Goal: Use online tool/utility: Utilize a website feature to perform a specific function

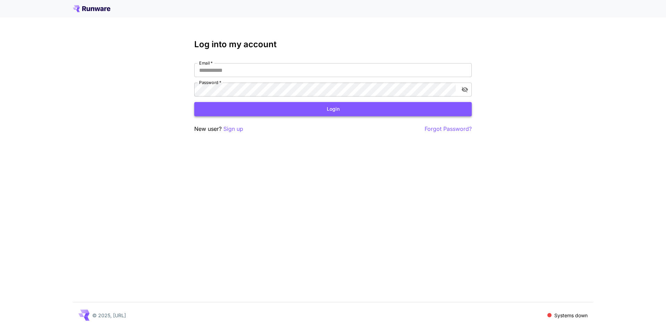
type input "**********"
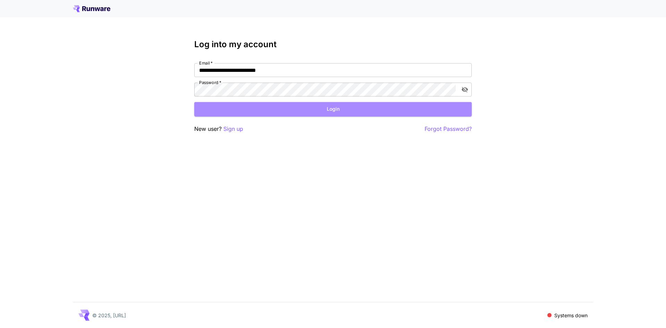
drag, startPoint x: 317, startPoint y: 108, endPoint x: 382, endPoint y: 171, distance: 90.3
click at [319, 108] on button "Login" at bounding box center [333, 109] width 278 height 14
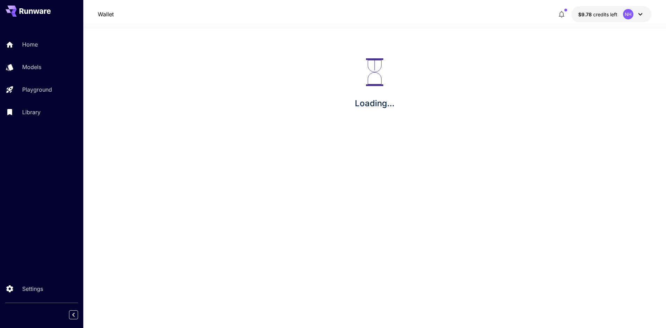
click at [105, 16] on p "Wallet" at bounding box center [106, 14] width 16 height 8
click at [37, 13] on icon at bounding box center [36, 11] width 6 height 4
click at [40, 49] on link "Home" at bounding box center [41, 44] width 83 height 17
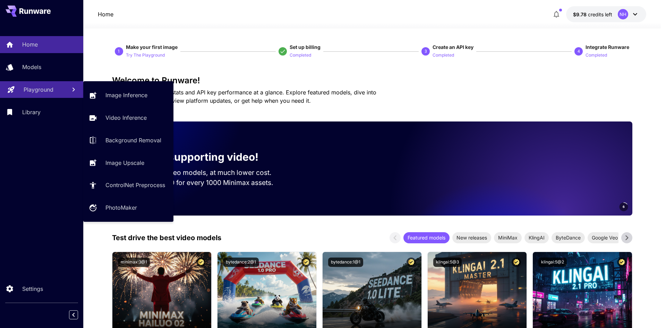
click at [51, 93] on p "Playground" at bounding box center [39, 89] width 30 height 8
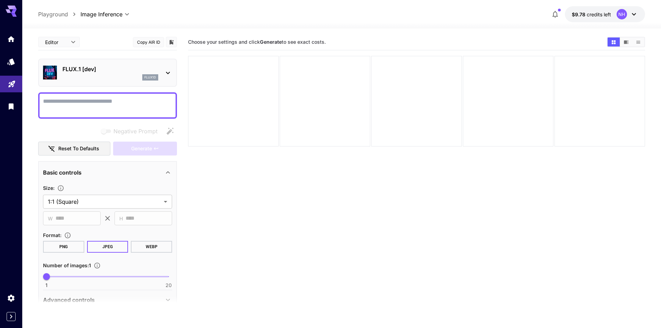
click at [169, 71] on icon at bounding box center [168, 73] width 8 height 8
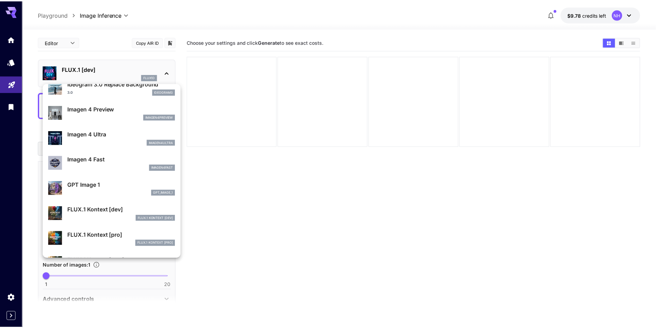
scroll to position [416, 0]
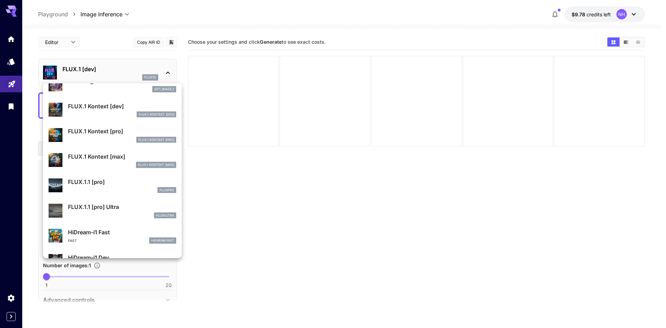
click at [101, 109] on p "FLUX.1 Kontext [dev]" at bounding box center [122, 106] width 108 height 8
type input "****"
type input "***"
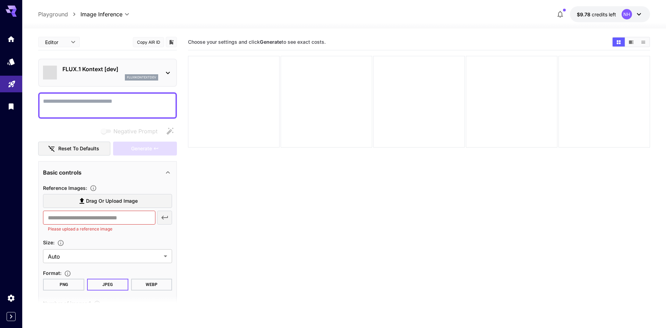
type input "*******"
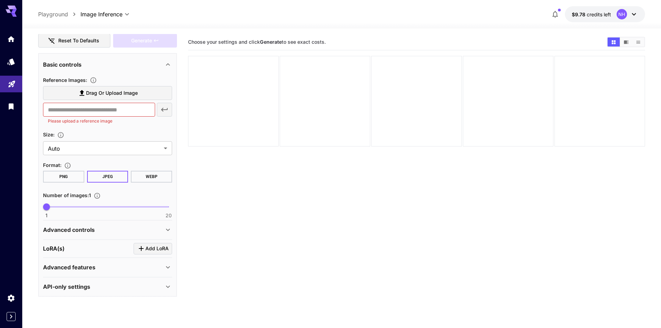
scroll to position [109, 0]
click at [94, 264] on p "Advanced features" at bounding box center [69, 266] width 52 height 8
click at [92, 225] on p "Advanced controls" at bounding box center [69, 228] width 52 height 8
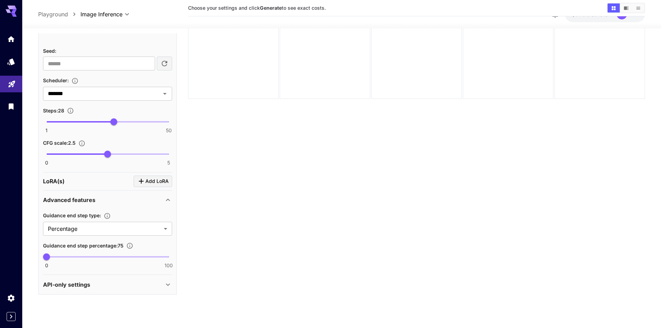
scroll to position [55, 0]
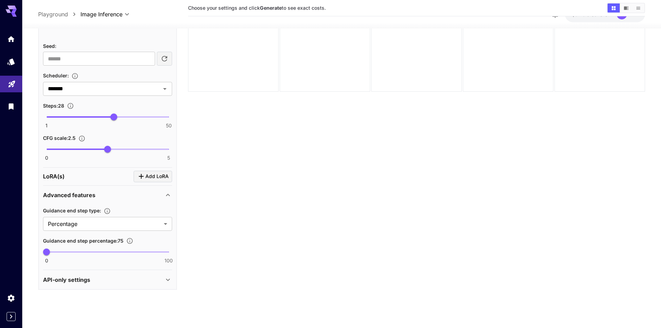
click at [99, 282] on div "API-only settings" at bounding box center [103, 279] width 121 height 8
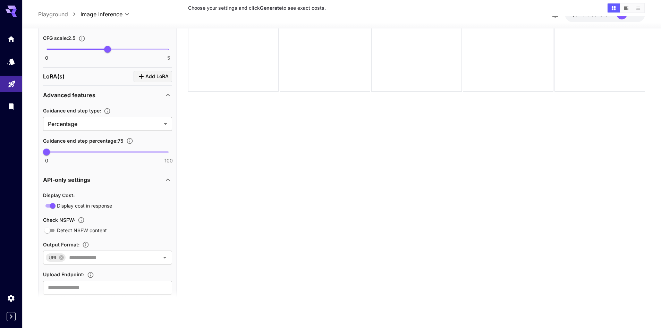
scroll to position [425, 0]
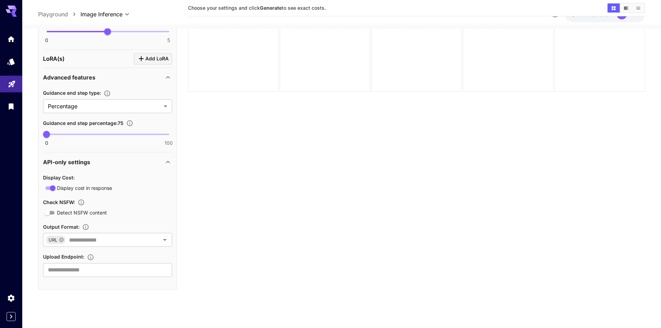
click at [79, 167] on div "API-only settings" at bounding box center [107, 161] width 129 height 17
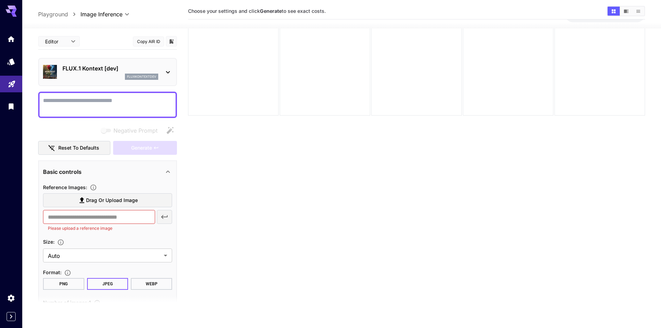
scroll to position [0, 0]
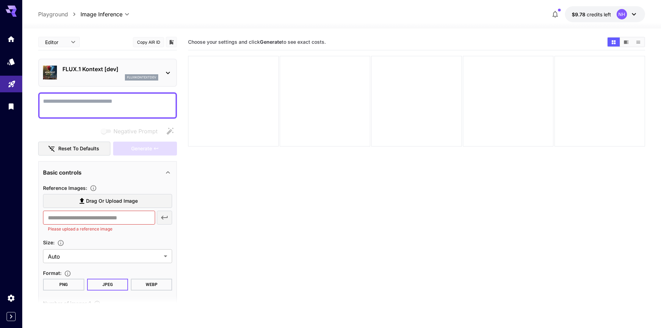
click at [110, 70] on p "FLUX.1 Kontext [dev]" at bounding box center [110, 69] width 96 height 8
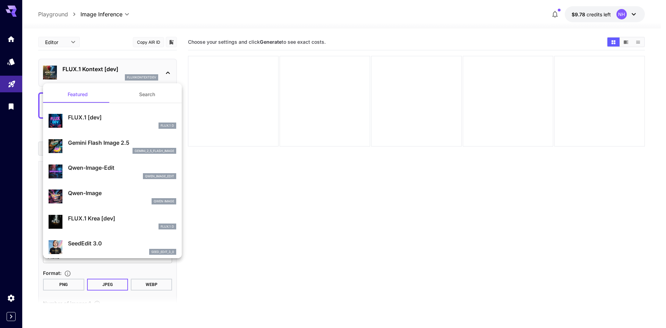
click at [100, 122] on div "FLUX.1 D" at bounding box center [122, 125] width 108 height 6
type input "**********"
type input "***"
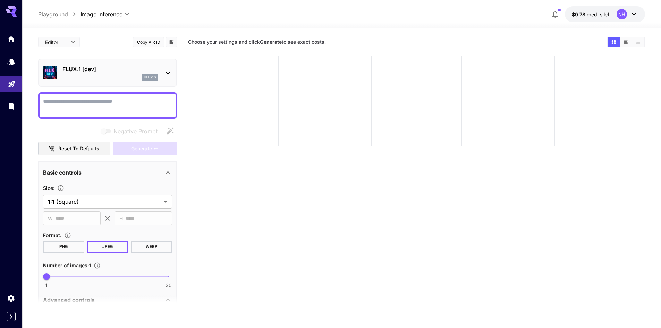
click at [92, 104] on textarea "Negative Prompt" at bounding box center [107, 105] width 129 height 17
type textarea "*"
paste textarea "**********"
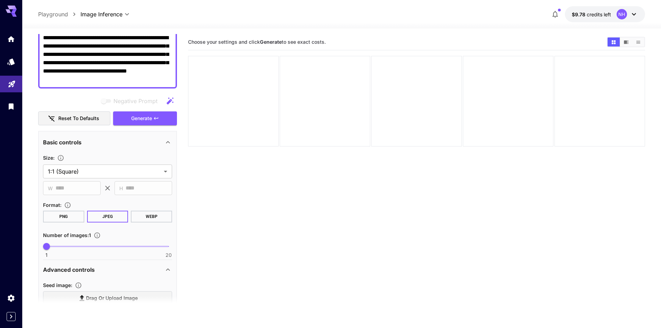
scroll to position [69, 0]
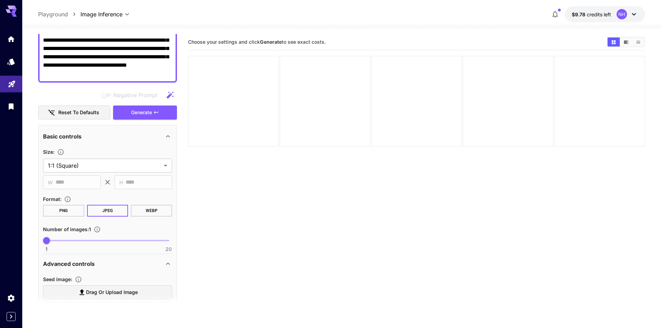
type textarea "**********"
drag, startPoint x: 68, startPoint y: 212, endPoint x: 152, endPoint y: 229, distance: 84.9
click at [69, 213] on button "PNG" at bounding box center [63, 211] width 41 height 12
drag, startPoint x: 157, startPoint y: 112, endPoint x: 280, endPoint y: 204, distance: 153.5
click at [158, 112] on icon "button" at bounding box center [156, 112] width 4 height 2
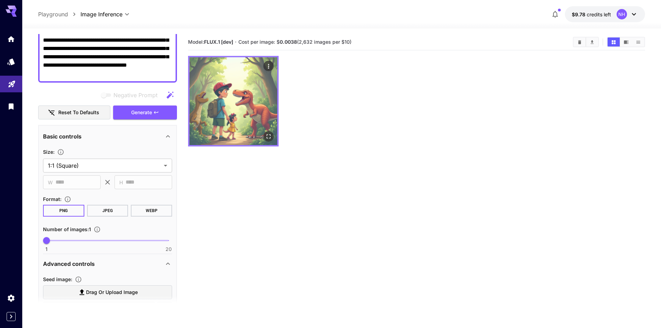
click at [253, 109] on img at bounding box center [233, 101] width 88 height 88
click at [251, 120] on img at bounding box center [233, 101] width 88 height 88
click at [241, 112] on img at bounding box center [233, 101] width 88 height 88
click at [233, 88] on img at bounding box center [233, 101] width 88 height 88
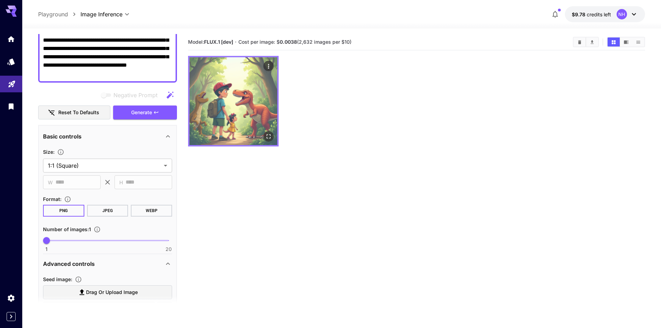
click at [233, 88] on img at bounding box center [233, 101] width 88 height 88
click at [269, 137] on icon "Open in fullscreen" at bounding box center [268, 136] width 7 height 7
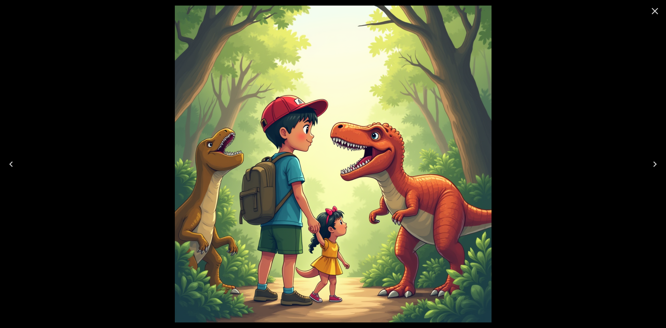
click at [655, 8] on icon "Close" at bounding box center [655, 11] width 11 height 11
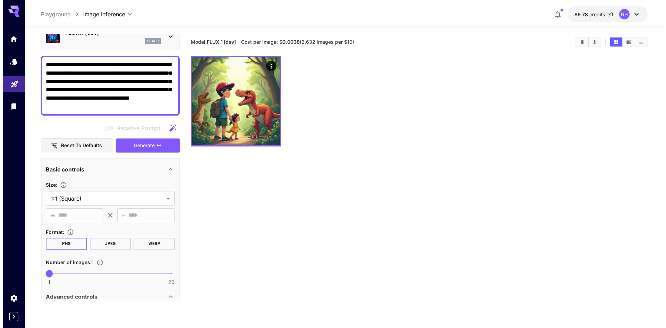
scroll to position [0, 0]
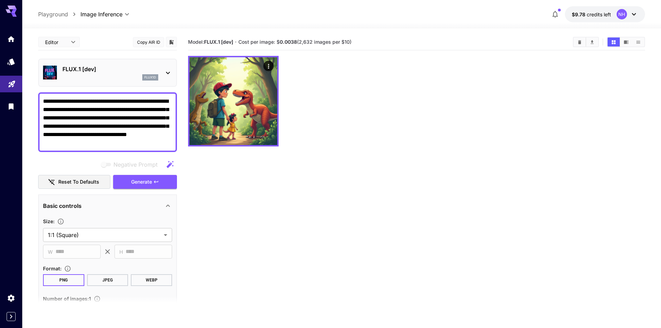
click at [168, 73] on icon at bounding box center [168, 73] width 8 height 8
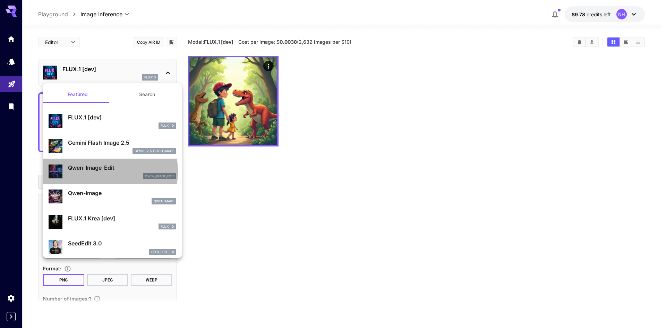
click at [92, 171] on p "Qwen-Image-Edit" at bounding box center [122, 167] width 108 height 8
type input "*"
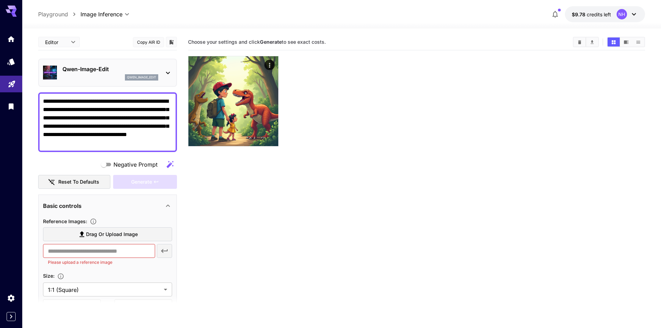
click at [95, 65] on p "Qwen-Image-Edit" at bounding box center [110, 69] width 96 height 8
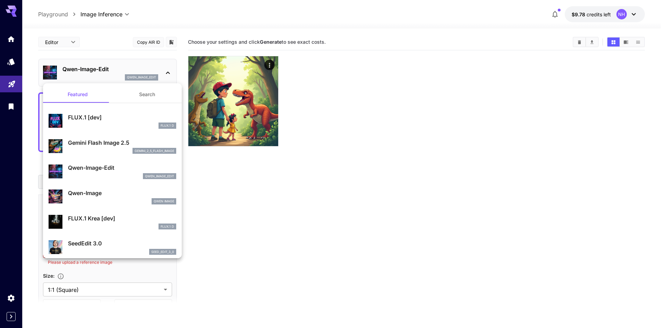
click at [104, 191] on p "Qwen-Image" at bounding box center [122, 193] width 108 height 8
type input "**"
type input "***"
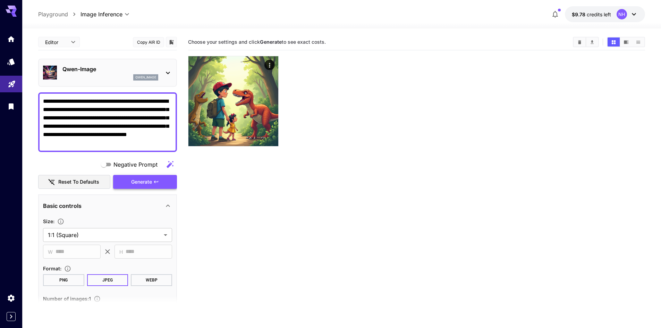
click at [136, 182] on span "Generate" at bounding box center [141, 182] width 21 height 9
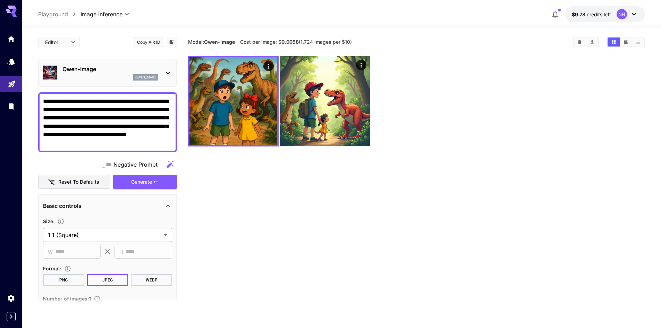
click at [119, 138] on textarea "**********" at bounding box center [107, 122] width 129 height 50
click at [120, 144] on textarea "**********" at bounding box center [107, 122] width 129 height 50
type textarea "**********"
drag, startPoint x: 131, startPoint y: 145, endPoint x: 0, endPoint y: 69, distance: 151.1
click at [0, 69] on div "**********" at bounding box center [330, 191] width 661 height 383
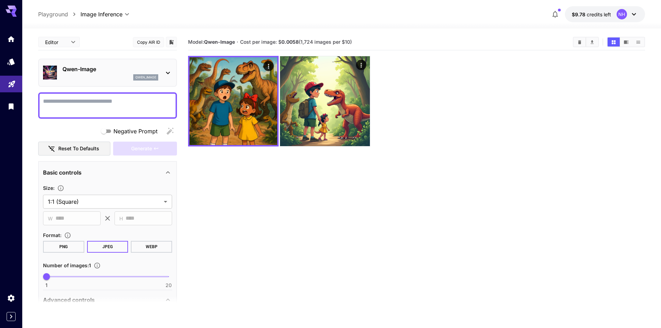
click at [313, 214] on section "Model: [PERSON_NAME]-Image · Cost per image: $ 0.0058 (1,724 images per $10)" at bounding box center [416, 198] width 457 height 328
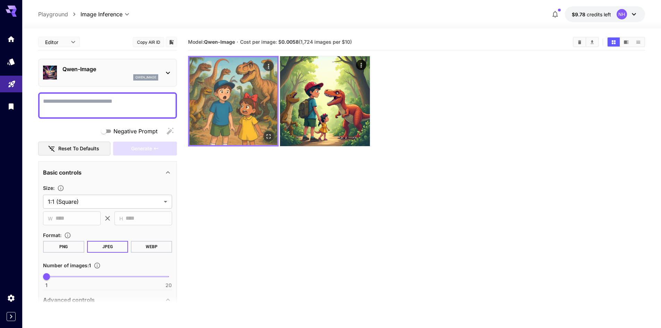
click at [256, 100] on img at bounding box center [233, 101] width 88 height 88
click at [243, 75] on img at bounding box center [233, 101] width 88 height 88
click at [266, 66] on icon "Actions" at bounding box center [268, 66] width 7 height 7
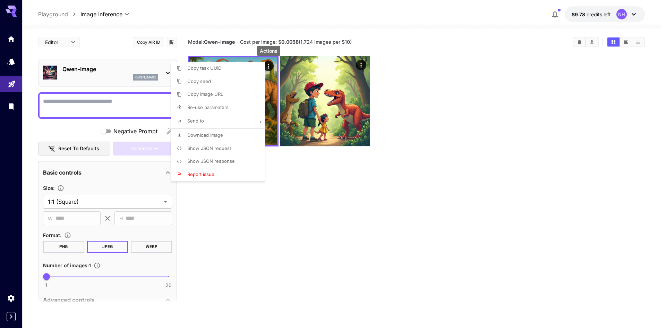
click at [283, 255] on div at bounding box center [333, 164] width 666 height 328
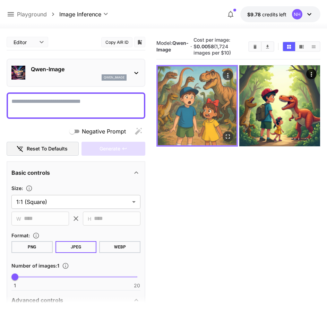
click at [202, 117] on img at bounding box center [197, 105] width 79 height 79
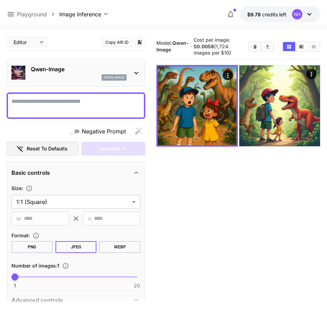
click at [132, 72] on icon at bounding box center [136, 73] width 8 height 8
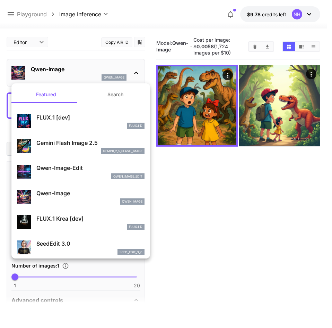
click at [87, 70] on div at bounding box center [166, 164] width 332 height 328
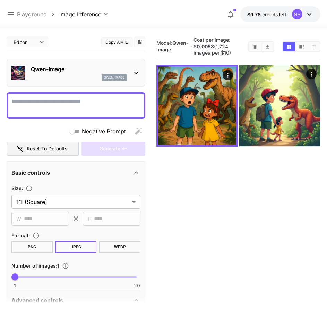
click at [240, 211] on section "Model: [PERSON_NAME]-Image · Cost per image: $ 0.0058 (1,724 images per $10)" at bounding box center [238, 198] width 164 height 328
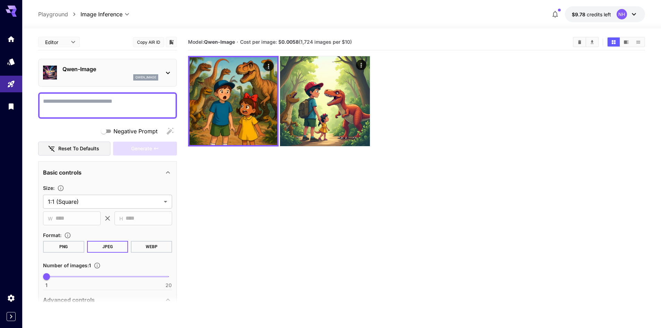
click at [109, 66] on p "Qwen-Image" at bounding box center [110, 69] width 96 height 8
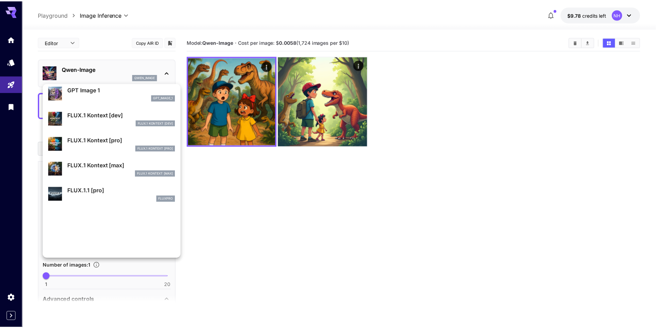
scroll to position [417, 0]
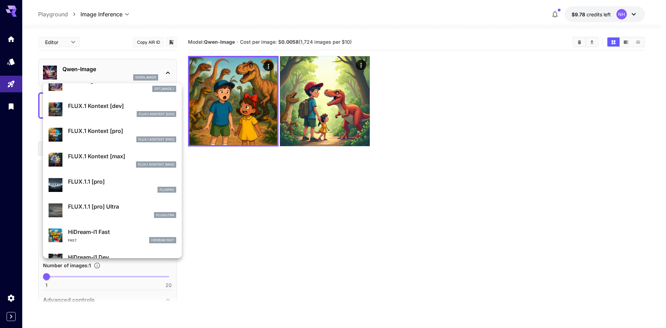
drag, startPoint x: 88, startPoint y: 135, endPoint x: 104, endPoint y: 140, distance: 16.8
click at [88, 135] on p "FLUX.1 Kontext [pro]" at bounding box center [122, 131] width 108 height 8
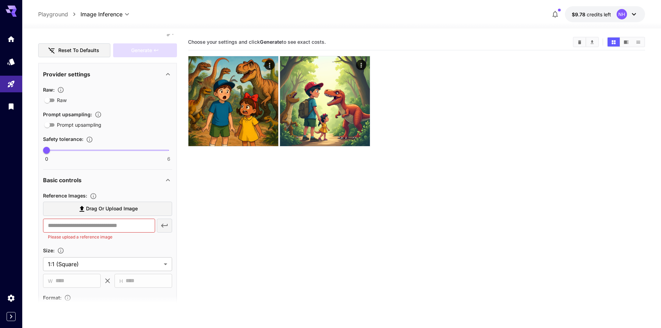
scroll to position [104, 0]
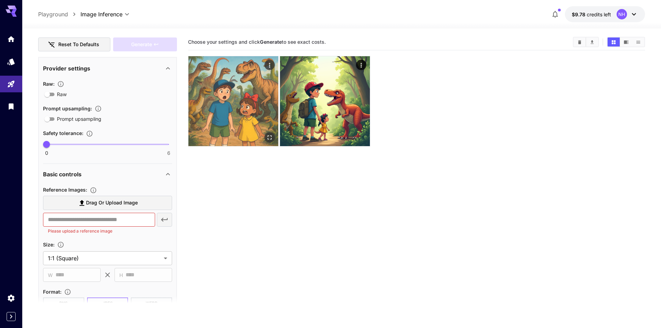
click at [268, 63] on icon "Actions" at bounding box center [269, 65] width 7 height 7
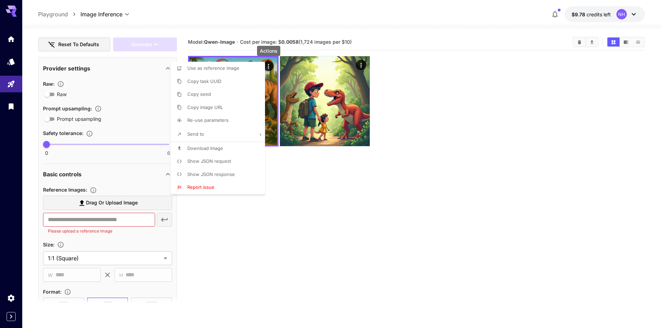
click at [213, 106] on span "Copy image URL" at bounding box center [205, 107] width 36 height 6
click at [77, 218] on div at bounding box center [333, 164] width 666 height 328
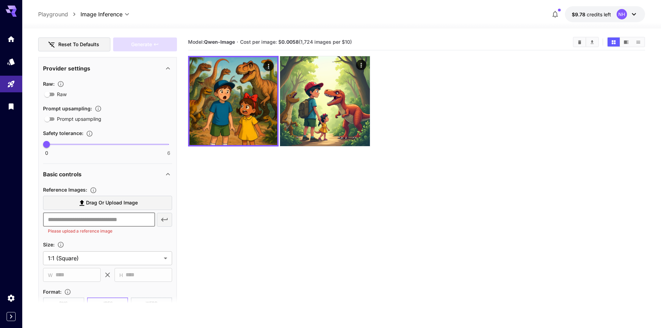
click at [92, 221] on input "text" at bounding box center [99, 220] width 112 height 14
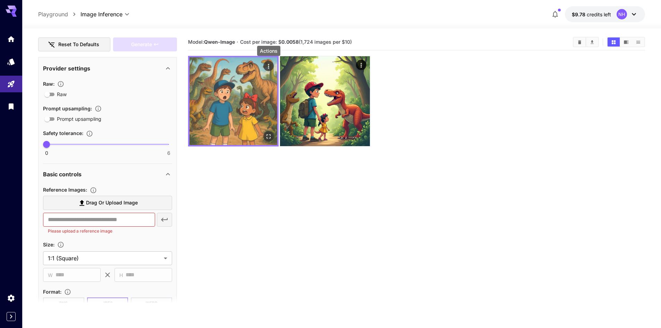
click at [266, 66] on icon "Actions" at bounding box center [268, 66] width 7 height 7
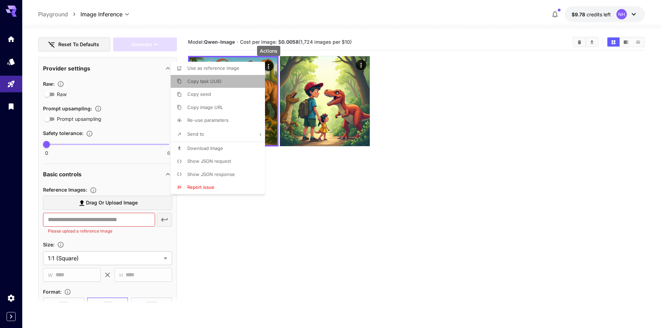
click at [222, 79] on li "Copy task UUID" at bounding box center [220, 81] width 99 height 13
click at [73, 219] on div at bounding box center [333, 164] width 666 height 328
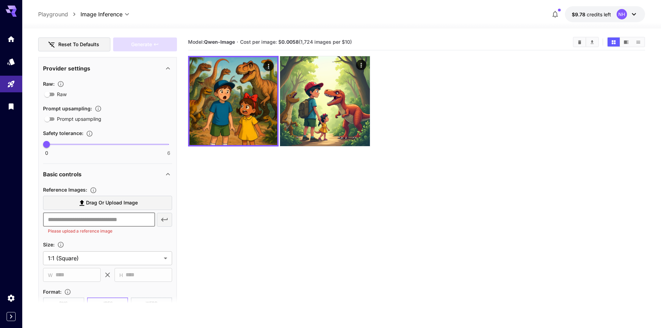
click at [92, 221] on input "text" at bounding box center [99, 220] width 112 height 14
paste input "**********"
click at [143, 239] on section "**********" at bounding box center [107, 233] width 129 height 96
click at [168, 220] on icon "button" at bounding box center [164, 219] width 8 height 8
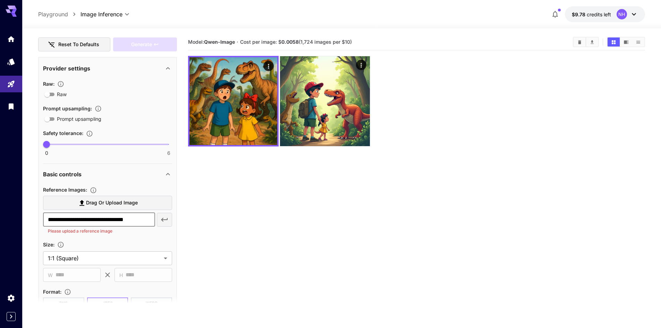
click at [106, 215] on input "**********" at bounding box center [99, 220] width 112 height 14
click at [137, 242] on div "Size :" at bounding box center [107, 244] width 129 height 8
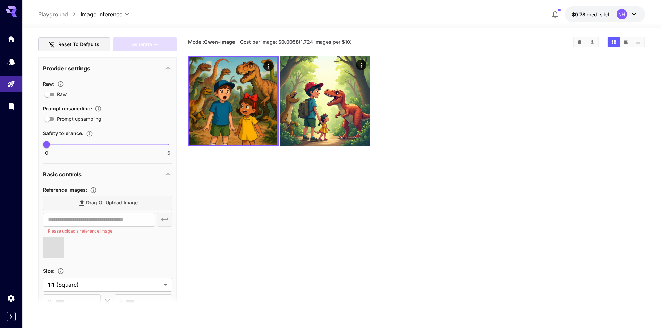
type input "**********"
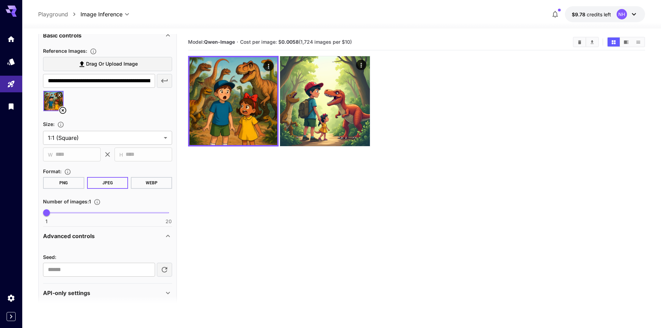
scroll to position [251, 0]
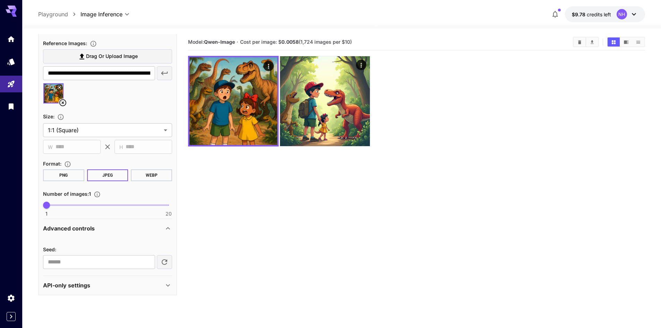
click at [62, 171] on button "PNG" at bounding box center [63, 175] width 41 height 12
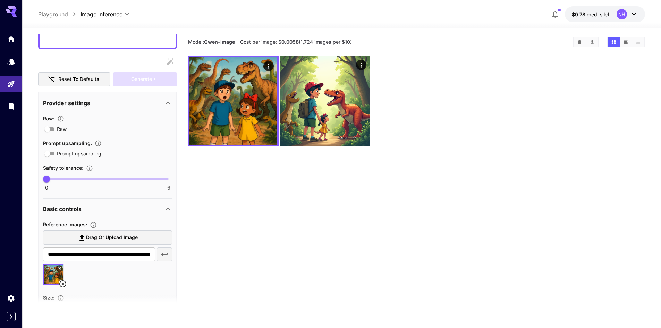
scroll to position [0, 0]
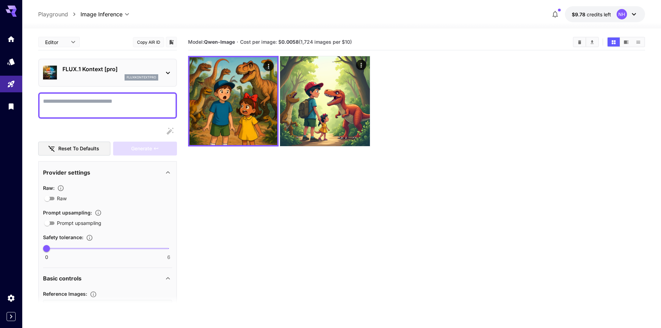
click at [440, 193] on section "Model: [PERSON_NAME]-Image · Cost per image: $ 0.0058 (1,724 images per $10)" at bounding box center [416, 198] width 457 height 328
click at [108, 104] on textarea "Raw" at bounding box center [107, 105] width 129 height 17
paste textarea "**********"
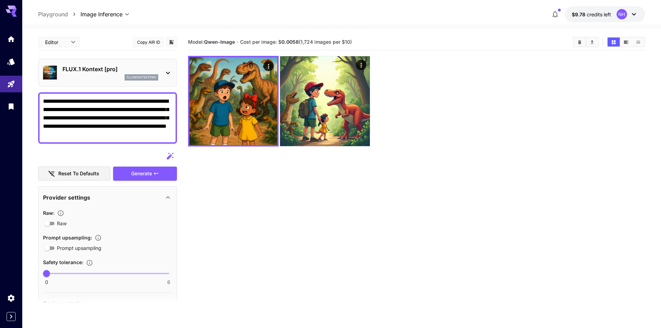
click at [465, 232] on section "Model: [PERSON_NAME]-Image · Cost per image: $ 0.0058 (1,724 images per $10)" at bounding box center [416, 198] width 457 height 328
click at [401, 220] on section "Model: [PERSON_NAME]-Image · Cost per image: $ 0.0058 (1,724 images per $10)" at bounding box center [416, 198] width 457 height 328
drag, startPoint x: 138, startPoint y: 130, endPoint x: 0, endPoint y: 43, distance: 163.6
click at [0, 43] on div "**********" at bounding box center [330, 191] width 661 height 383
paste textarea "**********"
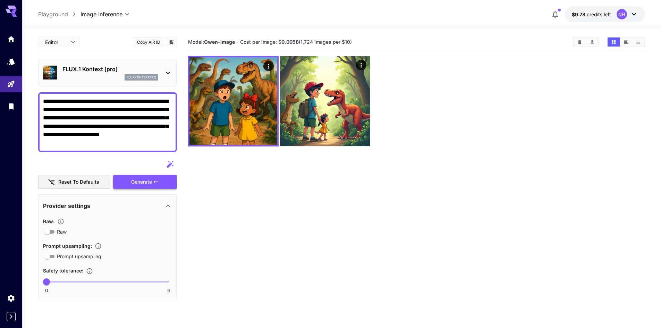
type textarea "**********"
click at [142, 183] on span "Generate" at bounding box center [141, 182] width 21 height 9
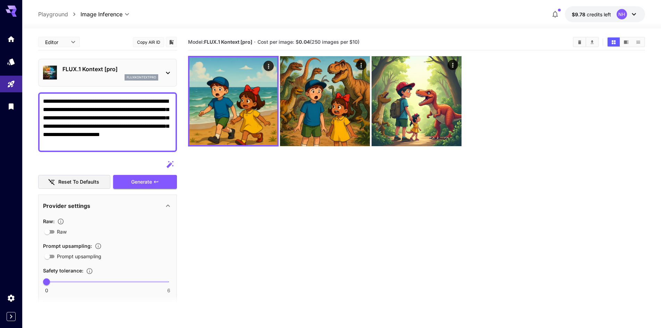
drag, startPoint x: 62, startPoint y: 124, endPoint x: 31, endPoint y: 77, distance: 55.8
click at [31, 77] on section "**********" at bounding box center [341, 205] width 639 height 354
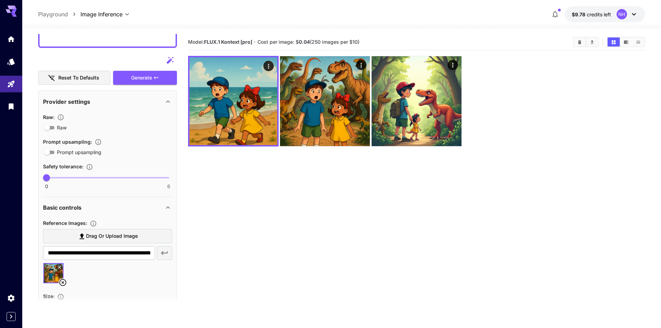
click at [449, 243] on section "Model: FLUX.1 Kontext [pro] · Cost per image: $ 0.04 (250 images per $10)" at bounding box center [416, 198] width 457 height 328
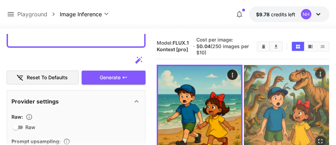
scroll to position [35, 0]
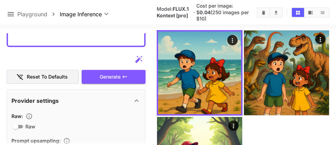
click at [300, 135] on div at bounding box center [242, 116] width 172 height 172
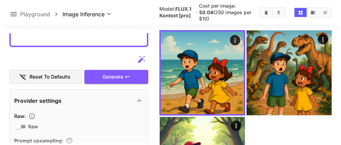
scroll to position [0, 0]
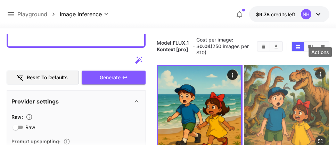
click at [321, 71] on icon "Actions" at bounding box center [319, 74] width 7 height 7
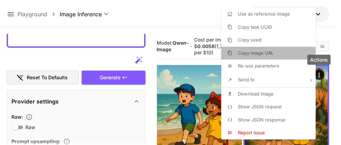
click at [276, 56] on li "Copy image URL" at bounding box center [270, 53] width 99 height 13
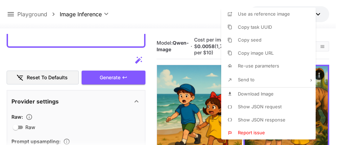
click at [340, 50] on div at bounding box center [170, 72] width 341 height 145
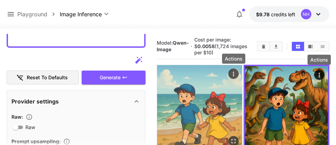
click at [231, 69] on button "Actions" at bounding box center [233, 74] width 10 height 10
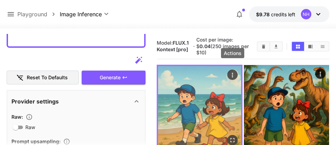
click at [233, 72] on icon "Actions" at bounding box center [232, 75] width 7 height 7
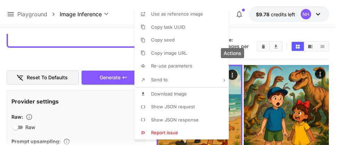
click at [173, 56] on p "Copy image URL" at bounding box center [169, 53] width 36 height 7
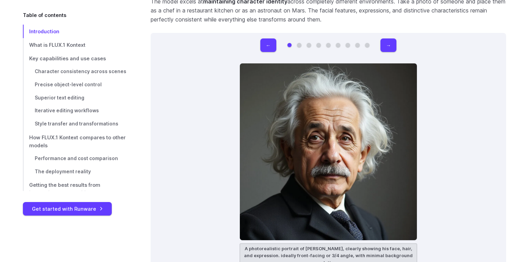
scroll to position [1971, 0]
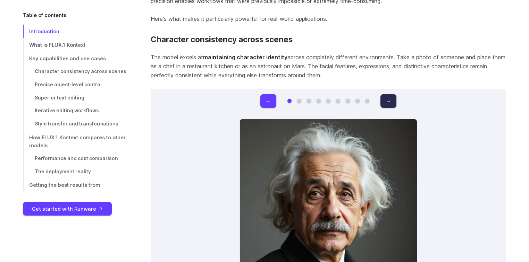
click at [389, 102] on button "→" at bounding box center [388, 101] width 16 height 14
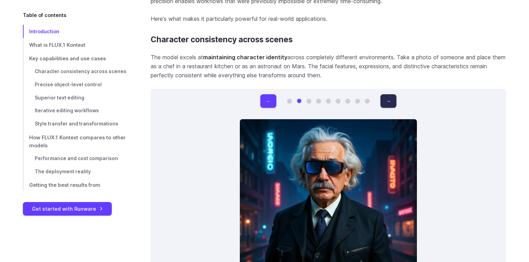
click at [389, 102] on button "→" at bounding box center [388, 101] width 16 height 14
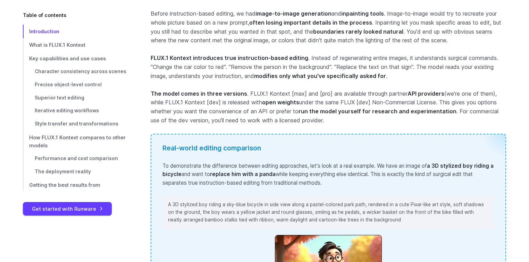
scroll to position [0, 0]
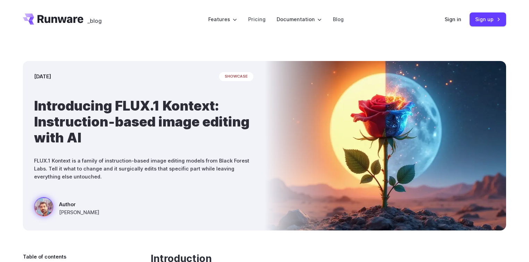
click at [142, 18] on header "_blog Features Tasks Image generation Video generation Sonic Inference Engine™ …" at bounding box center [265, 19] width 500 height 39
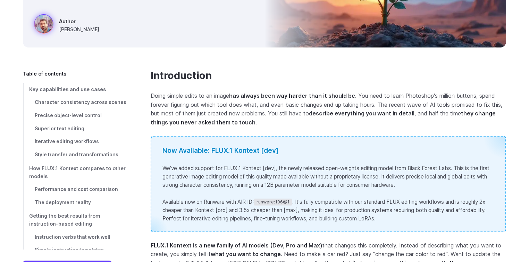
scroll to position [194, 0]
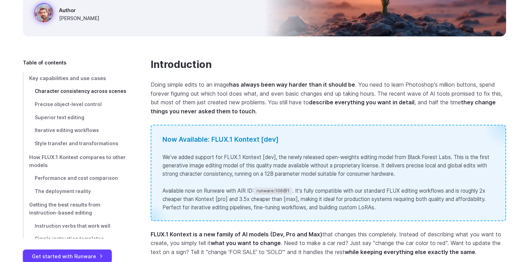
click at [80, 95] on link "Character consistency across scenes" at bounding box center [75, 91] width 105 height 13
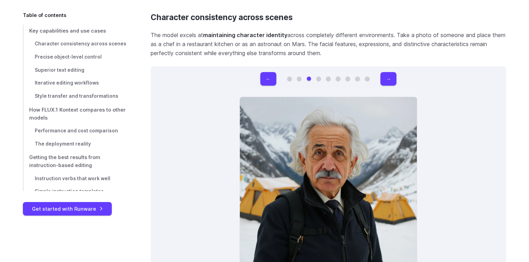
scroll to position [2156, 0]
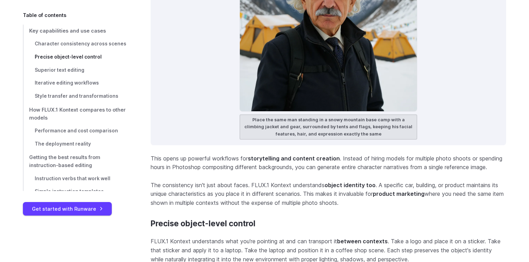
click at [80, 55] on span "Precise object-level control" at bounding box center [68, 57] width 67 height 6
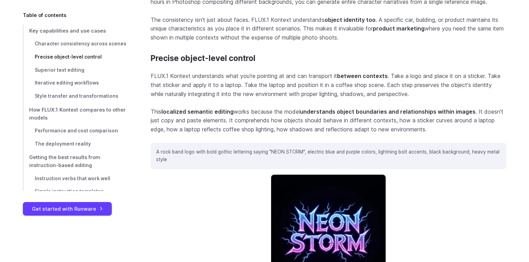
scroll to position [2331, 0]
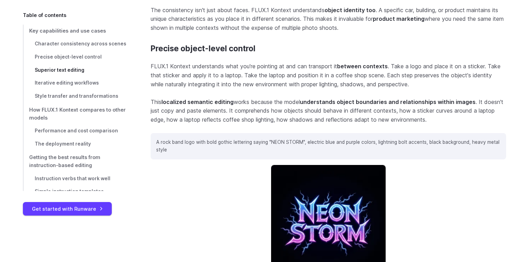
click at [75, 71] on span "Superior text editing" at bounding box center [60, 70] width 50 height 6
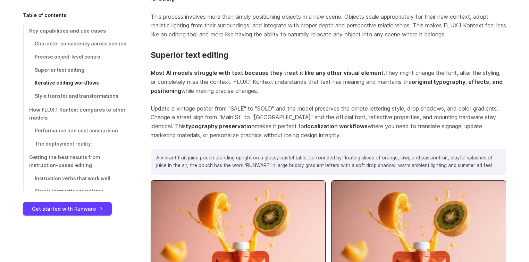
scroll to position [3000, 0]
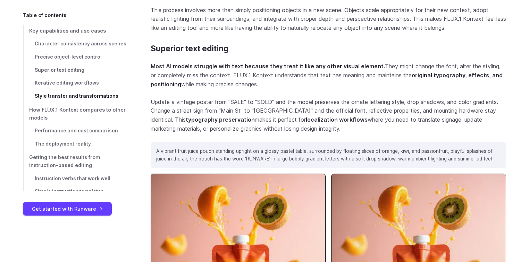
click at [77, 97] on span "Style transfer and transformations" at bounding box center [77, 96] width 84 height 6
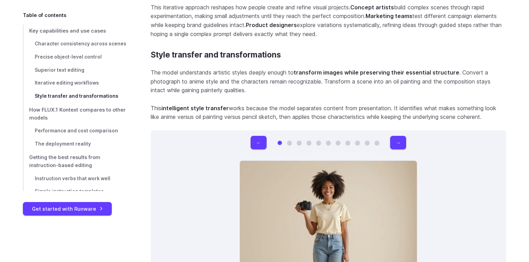
scroll to position [4499, 0]
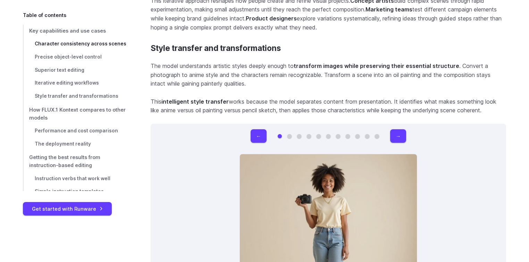
click at [87, 44] on span "Character consistency across scenes" at bounding box center [81, 44] width 92 height 6
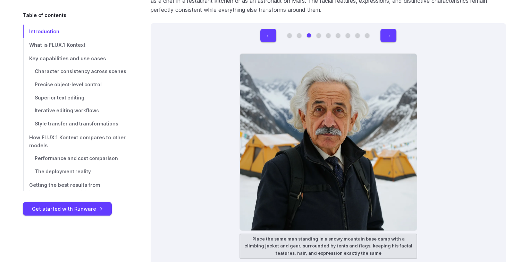
scroll to position [1989, 0]
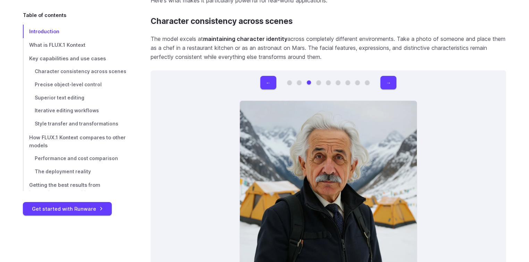
drag, startPoint x: 189, startPoint y: 95, endPoint x: 212, endPoint y: 94, distance: 22.9
click at [192, 95] on div "← → A photorealistic portrait of Albert Einstein, clearly showing his face, hai…" at bounding box center [328, 190] width 355 height 241
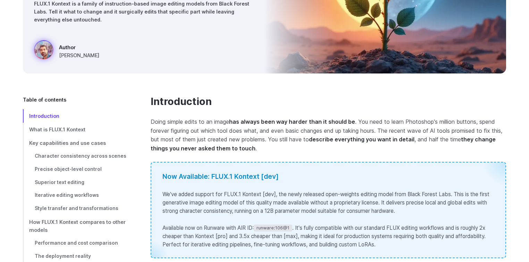
scroll to position [0, 0]
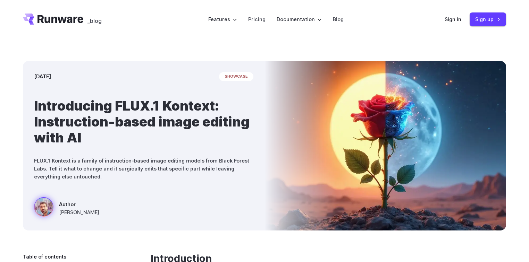
click at [402, 50] on div "May 29, 2025 showcase Introducing FLUX.1 Kontext: Instruction-based image editi…" at bounding box center [264, 146] width 529 height 214
